Goal: Information Seeking & Learning: Learn about a topic

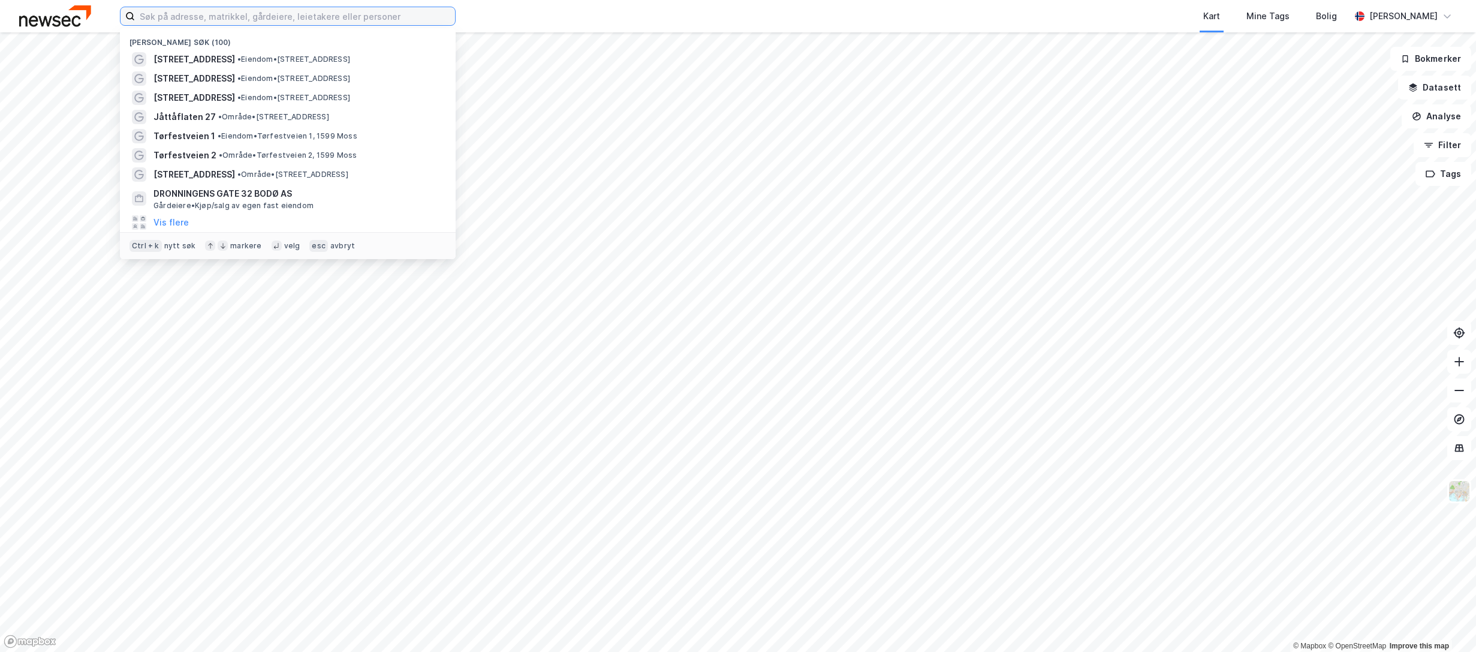
click at [388, 11] on input at bounding box center [295, 16] width 320 height 18
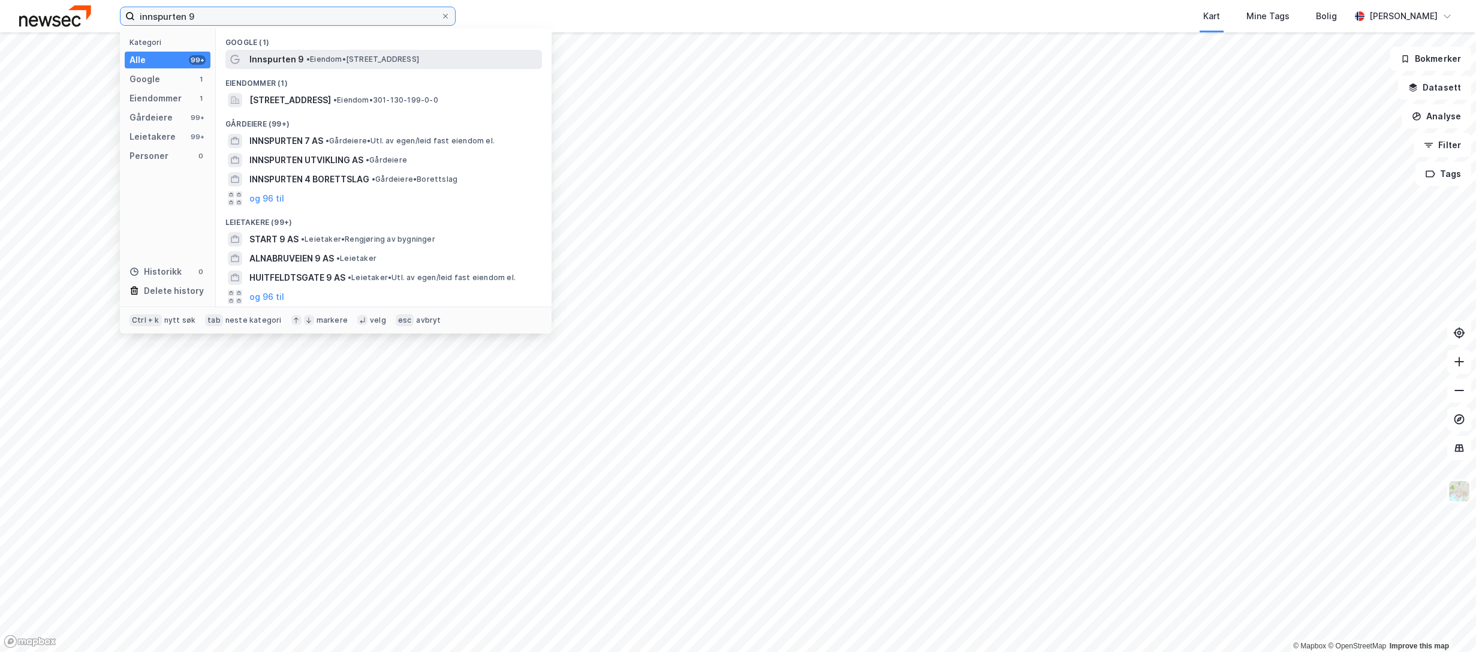
type input "innspurten 9"
click at [370, 55] on span "• Eiendom • [STREET_ADDRESS]" at bounding box center [362, 60] width 113 height 10
